Goal: Check status: Check status

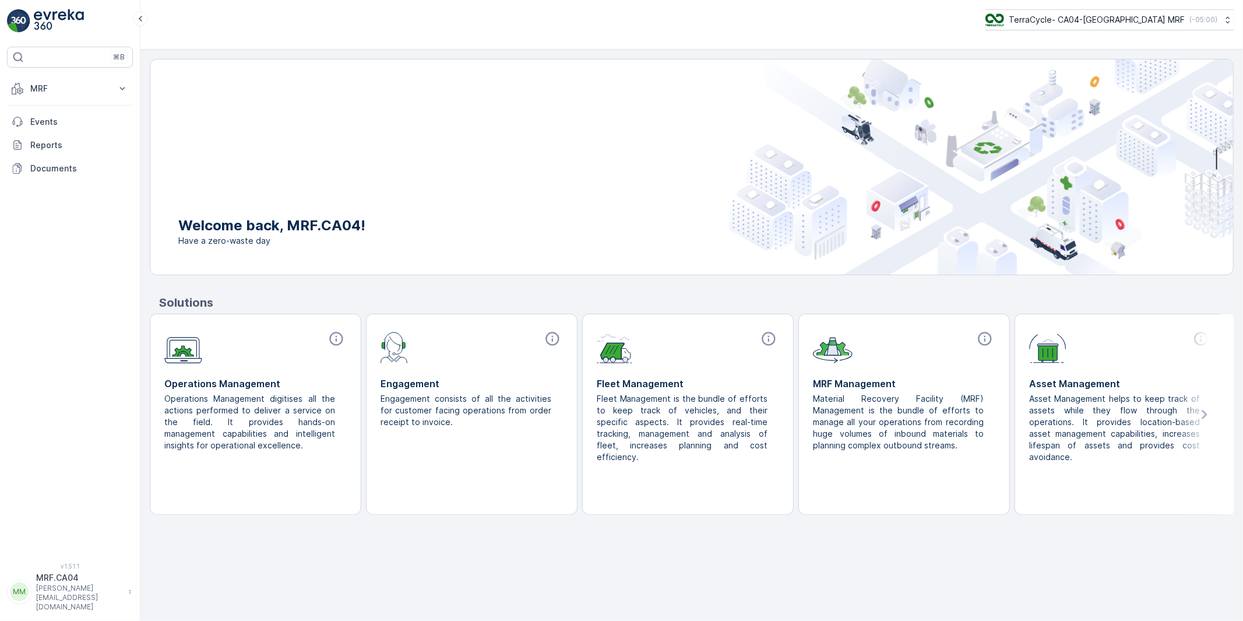
click at [56, 607] on p "monika.tuur@terracycle.com" at bounding box center [79, 597] width 86 height 28
click at [50, 571] on span "Log Out" at bounding box center [43, 572] width 31 height 12
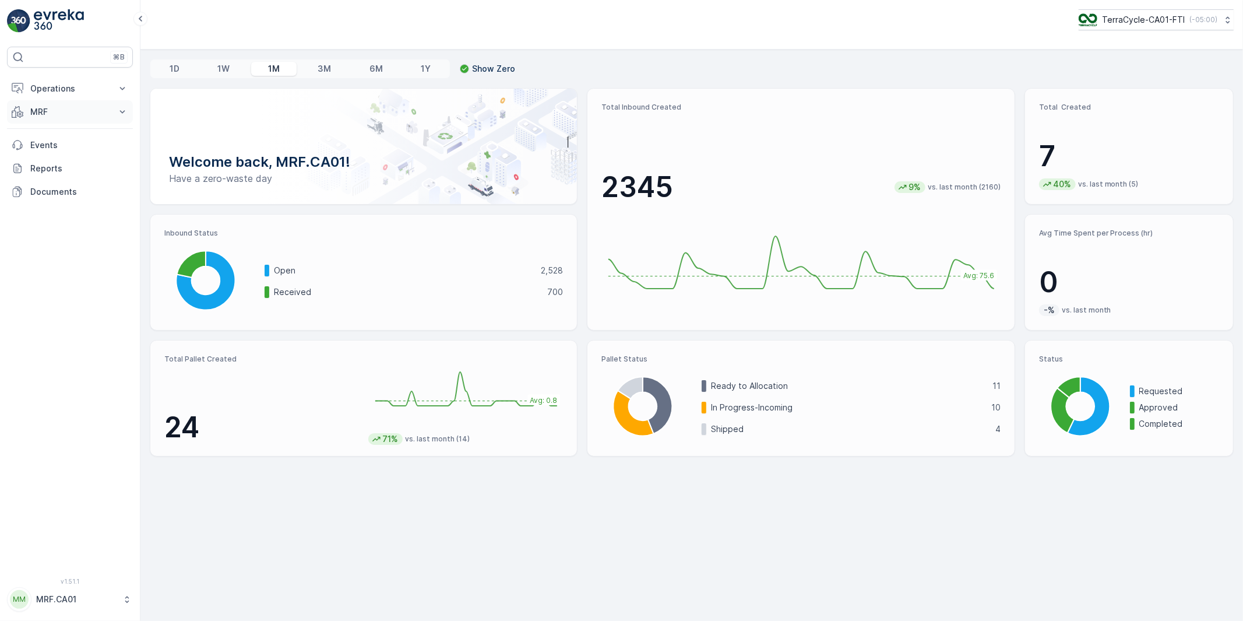
click at [43, 111] on p "MRF" at bounding box center [69, 112] width 79 height 12
click at [44, 144] on p "Inbound" at bounding box center [45, 148] width 31 height 12
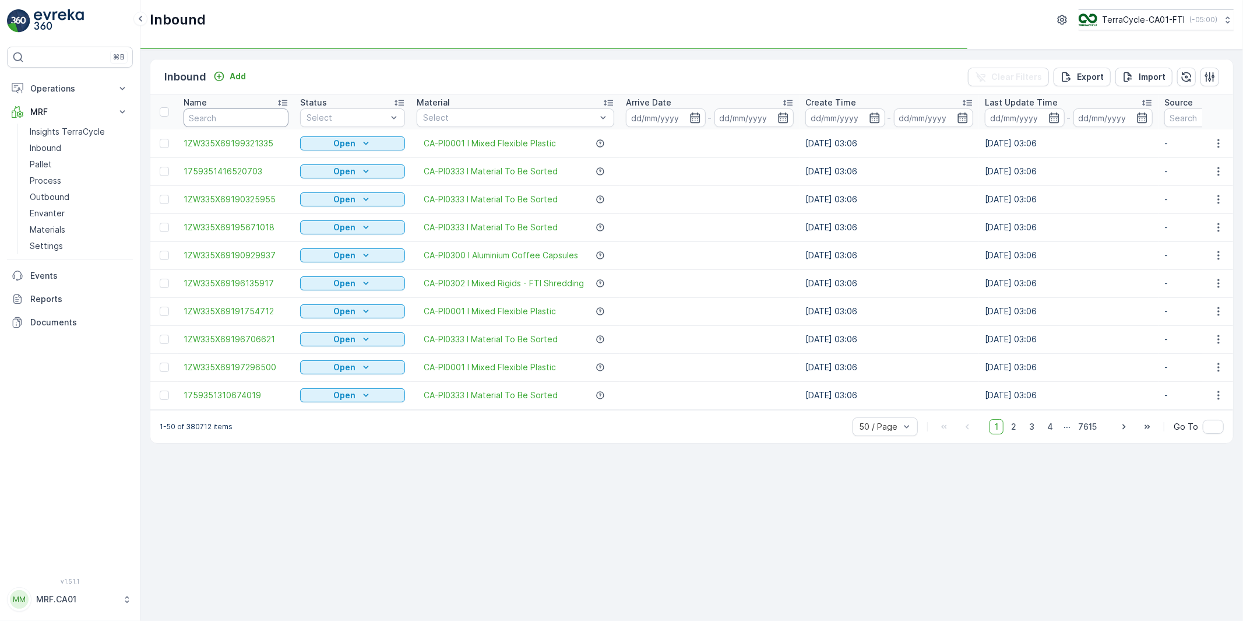
click at [242, 121] on input "text" at bounding box center [236, 117] width 105 height 19
paste input "He8hNBrb."
type input "He8hNBrb."
click at [137, 119] on div "⌘B Operations Planning Routes & Tasks Cockpit Settings MRF Insights TerraCycle …" at bounding box center [621, 310] width 1243 height 621
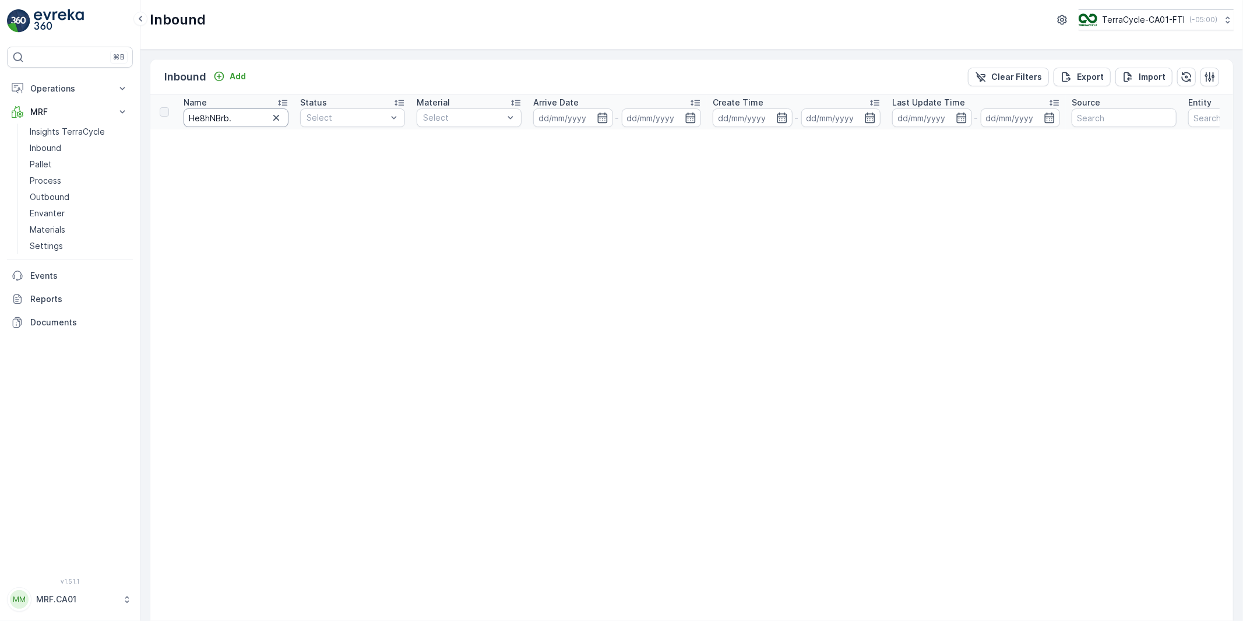
click at [214, 121] on input "He8hNBrb." at bounding box center [236, 117] width 105 height 19
paste input "1ZW335X69190644333"
type input "1ZW335X69190644333"
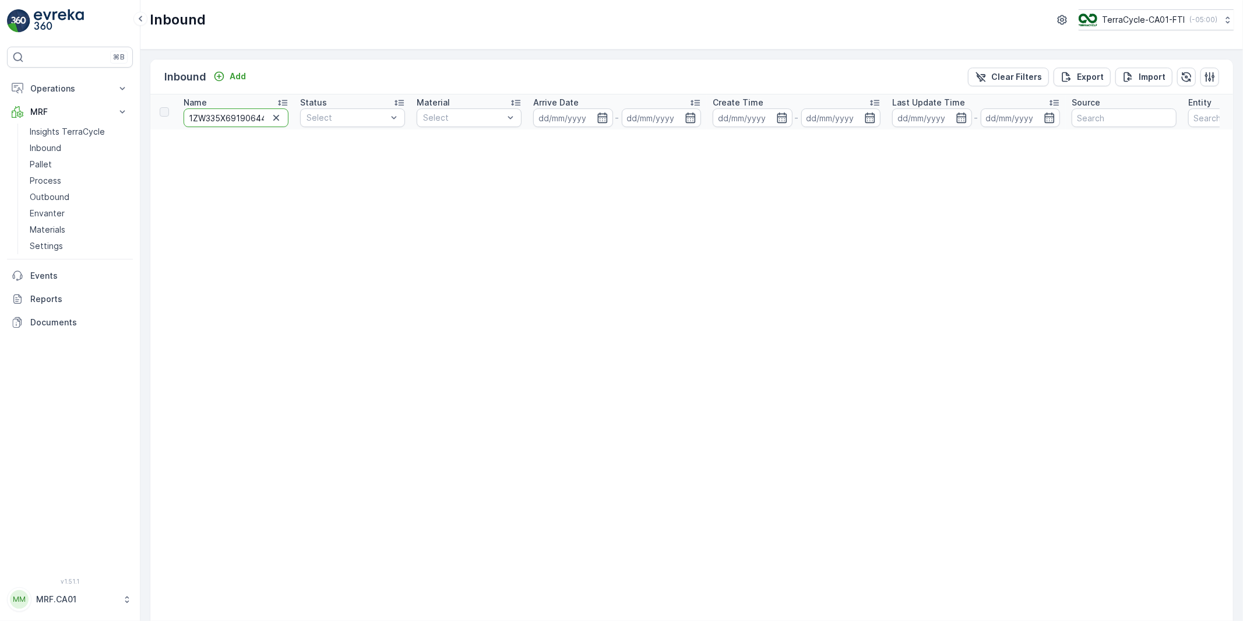
scroll to position [0, 16]
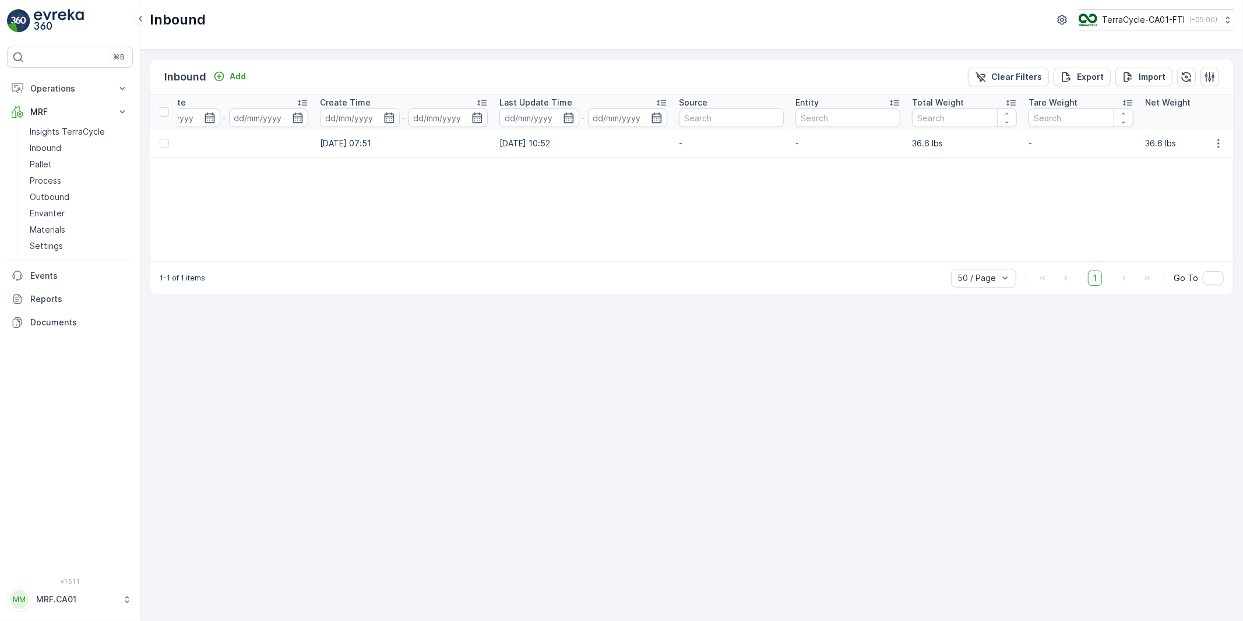
scroll to position [0, 500]
